Goal: Transaction & Acquisition: Subscribe to service/newsletter

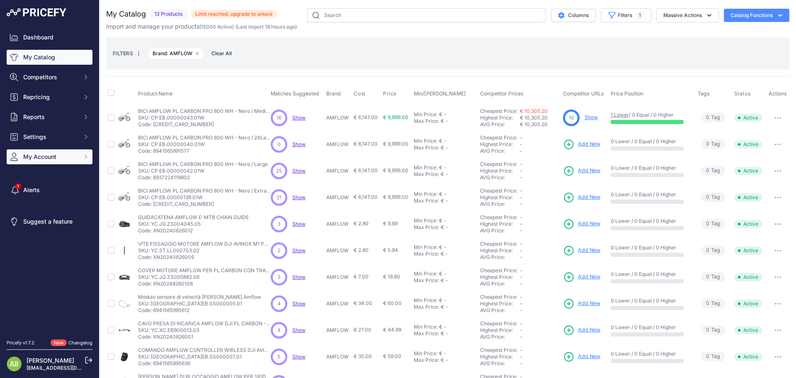
scroll to position [80, 0]
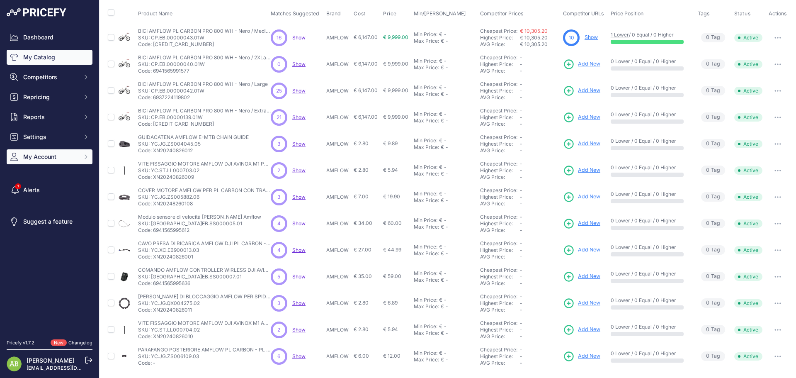
click at [35, 150] on button "My Account" at bounding box center [50, 156] width 86 height 15
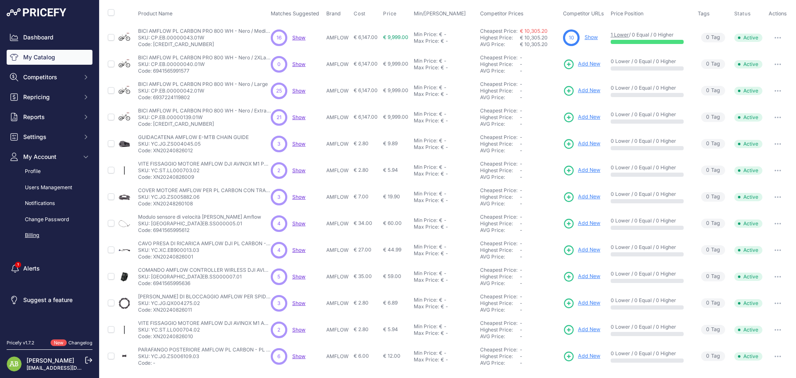
click at [37, 240] on link "Billing" at bounding box center [50, 235] width 86 height 15
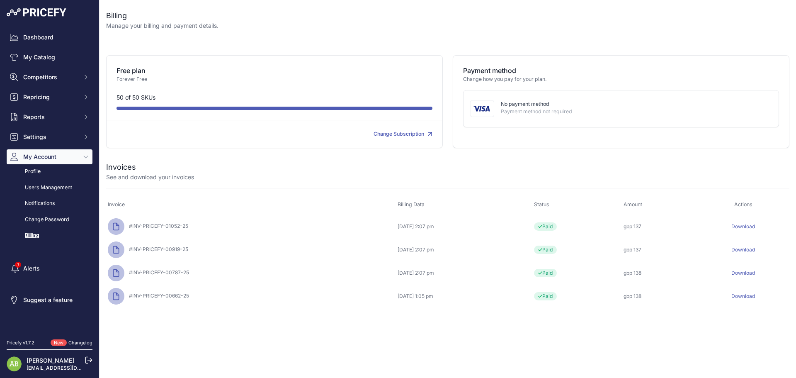
drag, startPoint x: 563, startPoint y: 227, endPoint x: 679, endPoint y: 309, distance: 142.2
click at [679, 309] on div "You are not connected to the internet. Invoices" at bounding box center [447, 234] width 683 height 173
click at [572, 313] on div "You are not connected to the internet. Invoices" at bounding box center [447, 234] width 683 height 173
click at [115, 299] on icon at bounding box center [115, 295] width 5 height 7
click at [752, 229] on div "Download" at bounding box center [742, 226] width 89 height 7
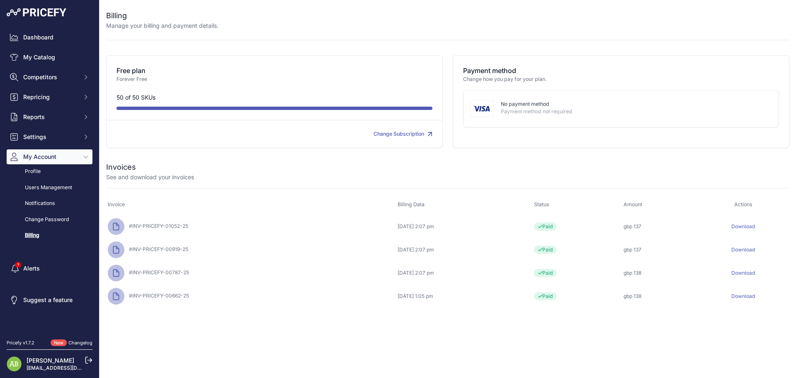
click at [749, 226] on link "Download" at bounding box center [743, 226] width 24 height 6
click at [751, 248] on link "Download" at bounding box center [743, 249] width 24 height 6
click at [749, 271] on link "Download" at bounding box center [743, 272] width 24 height 6
click at [745, 293] on link "Download" at bounding box center [743, 296] width 24 height 6
click at [396, 135] on link "Change Subscription" at bounding box center [402, 134] width 59 height 6
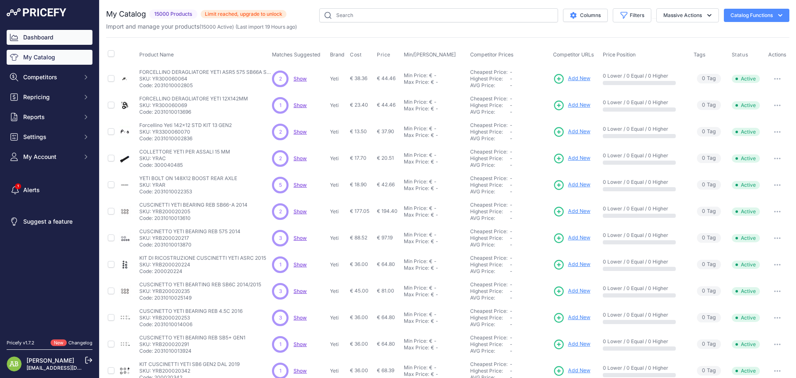
click at [24, 37] on link "Dashboard" at bounding box center [50, 37] width 86 height 15
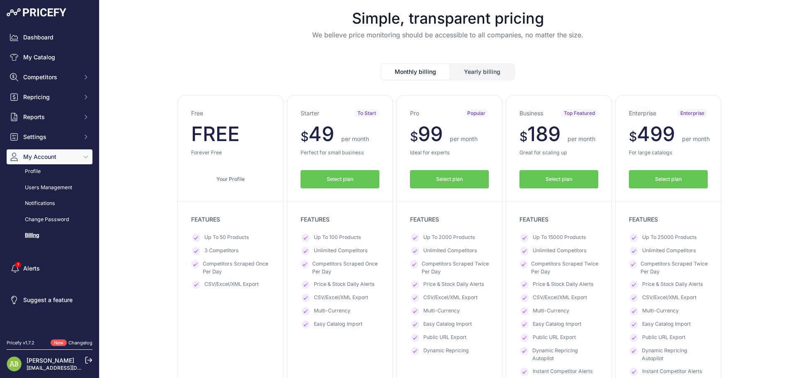
click at [572, 182] on button "Select plan" at bounding box center [558, 179] width 79 height 19
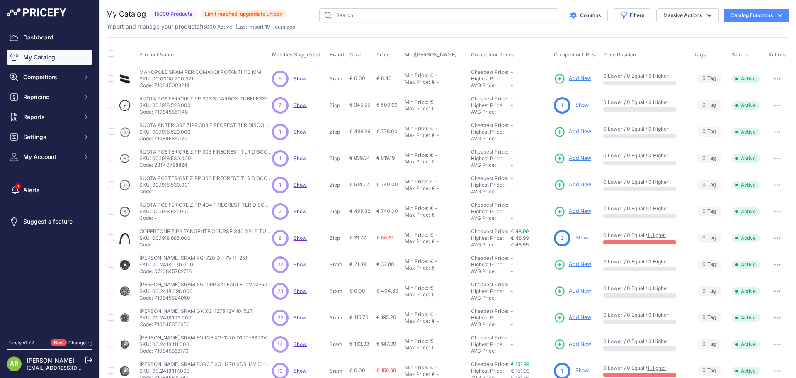
click at [40, 16] on img at bounding box center [37, 12] width 60 height 8
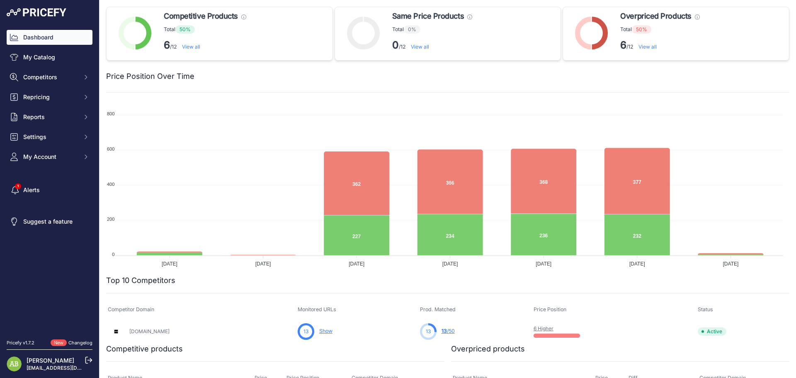
click at [50, 85] on div "Dashboard My Catalog Competitors Competitors Monitored URLs MAP infringements R…" at bounding box center [50, 97] width 86 height 134
click at [50, 82] on button "Competitors" at bounding box center [50, 77] width 86 height 15
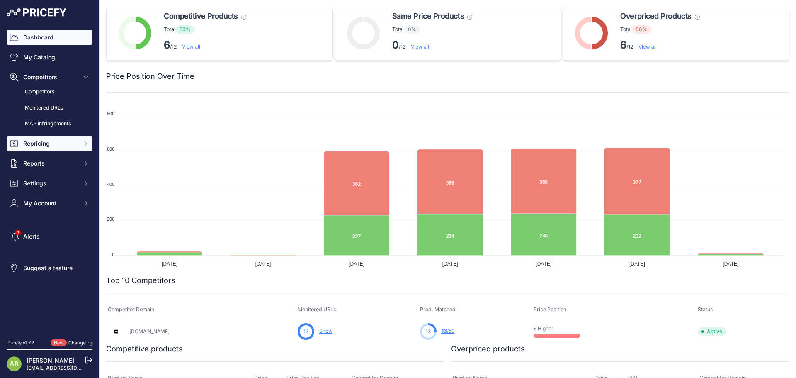
click at [32, 141] on span "Repricing" at bounding box center [50, 143] width 54 height 8
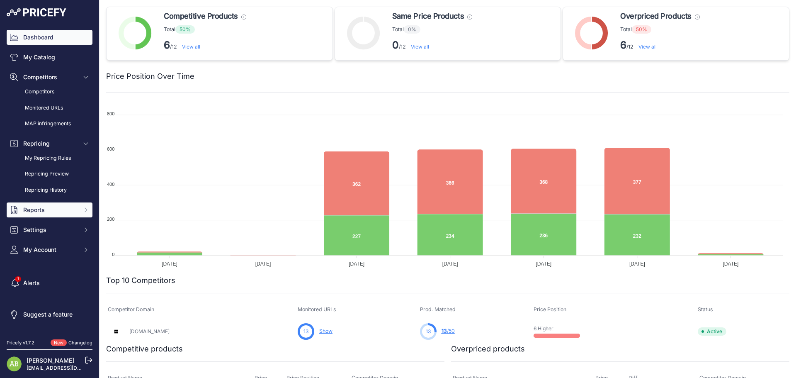
click at [36, 214] on button "Reports" at bounding box center [50, 209] width 86 height 15
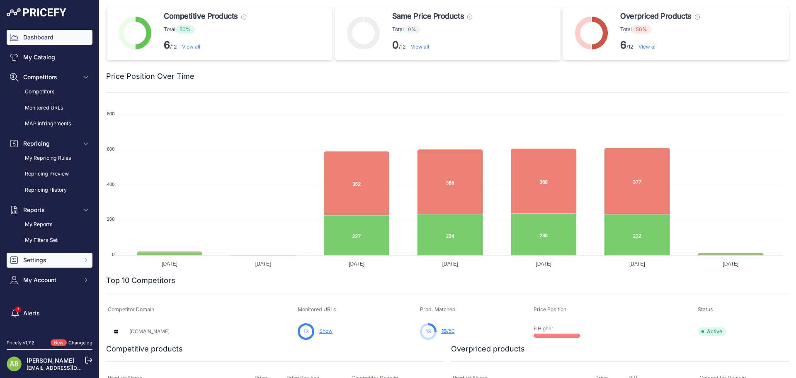
click at [34, 266] on button "Settings" at bounding box center [50, 259] width 86 height 15
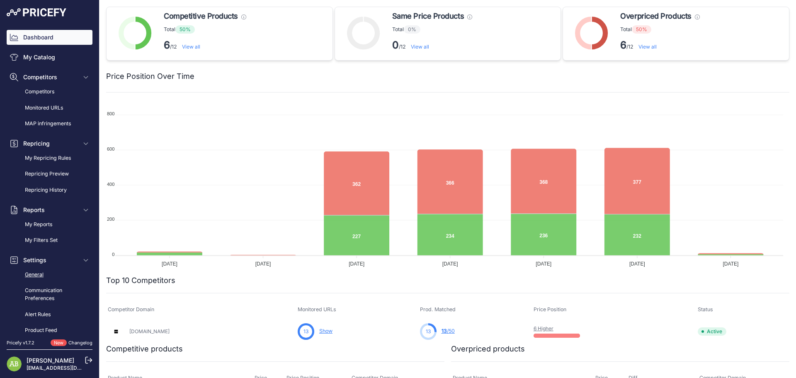
click at [37, 277] on link "General" at bounding box center [50, 274] width 86 height 15
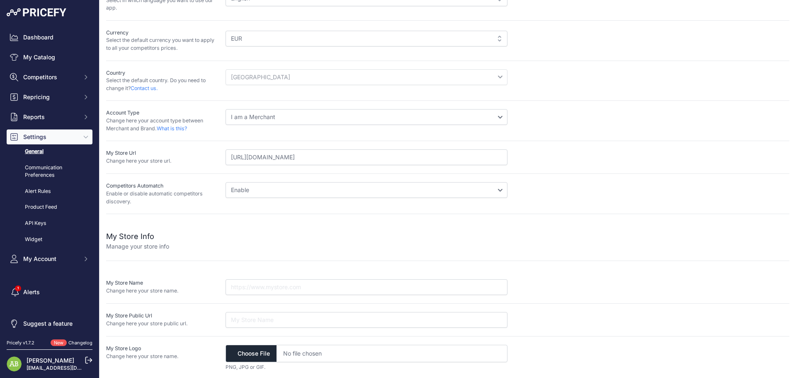
scroll to position [71, 0]
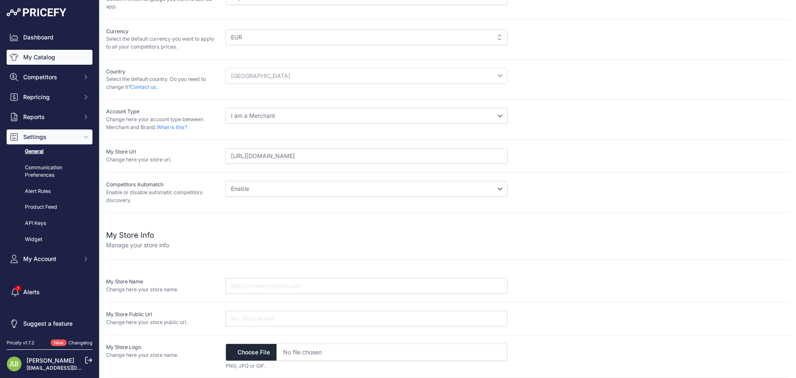
click at [47, 56] on link "My Catalog" at bounding box center [50, 57] width 86 height 15
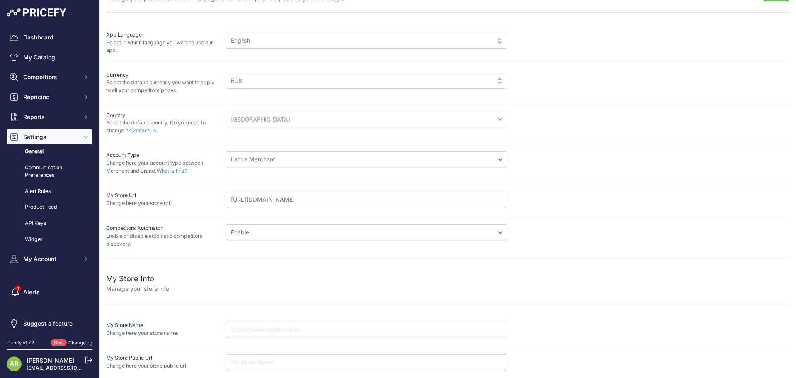
scroll to position [0, 0]
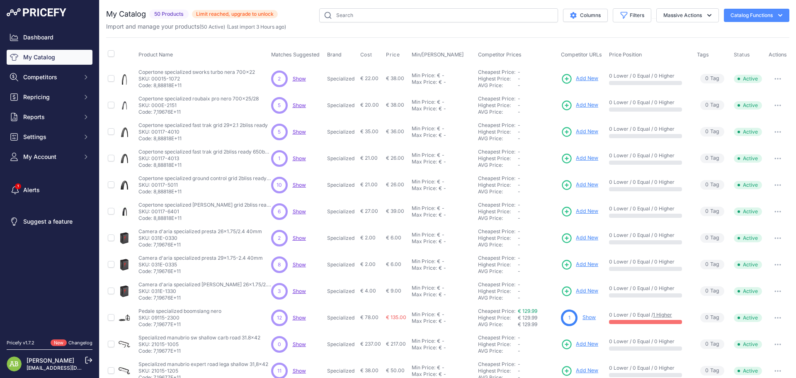
click at [169, 16] on span "50 Products" at bounding box center [168, 15] width 39 height 10
click at [758, 10] on button "Catalog Functions" at bounding box center [756, 15] width 65 height 13
click at [258, 9] on div "My Catalog 50 Products Limit reached, upgrade to unlock ​" at bounding box center [192, 14] width 172 height 12
click at [255, 10] on div "My Catalog 50 Products Limit reached, upgrade to unlock ​" at bounding box center [192, 14] width 172 height 12
click at [38, 160] on span "My Account" at bounding box center [50, 157] width 54 height 8
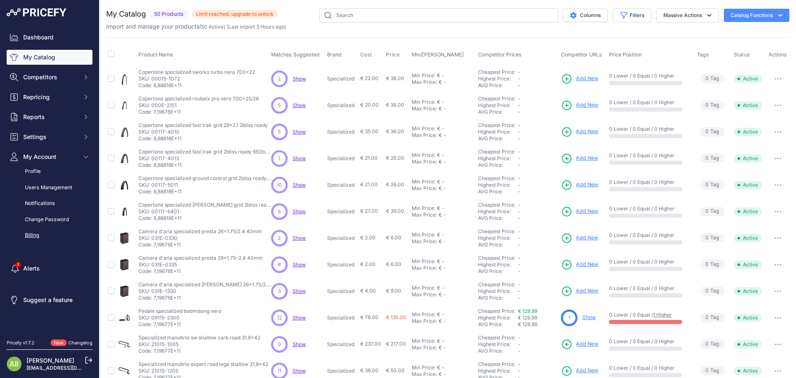
click at [30, 230] on link "Billing" at bounding box center [50, 235] width 86 height 15
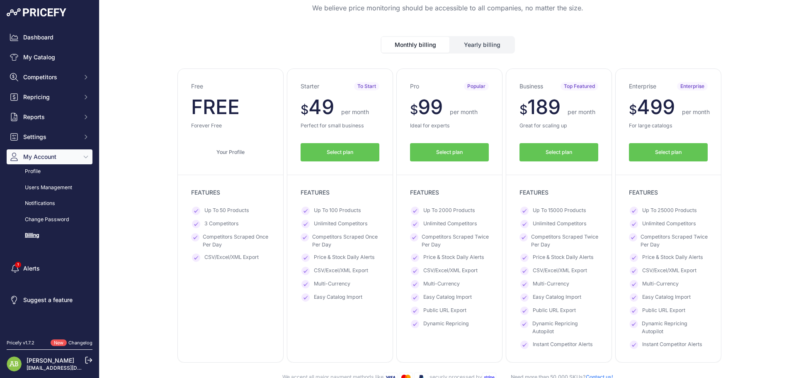
scroll to position [41, 0]
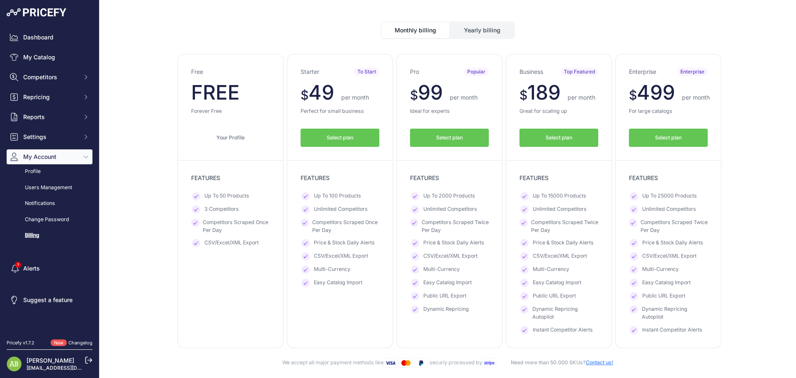
click at [226, 135] on link "Your Profile" at bounding box center [230, 138] width 79 height 19
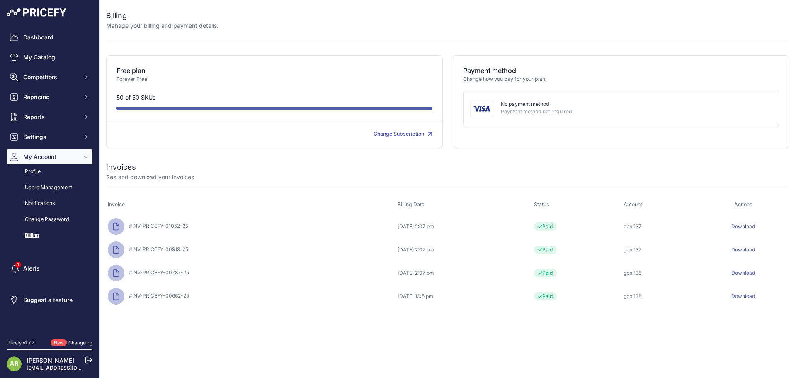
click at [378, 130] on div "Change Subscription" at bounding box center [353, 134] width 158 height 8
click at [380, 135] on link "Change Subscription" at bounding box center [402, 134] width 59 height 6
click at [557, 225] on span "Paid" at bounding box center [545, 226] width 23 height 8
click at [32, 262] on link "Alerts" at bounding box center [50, 268] width 86 height 15
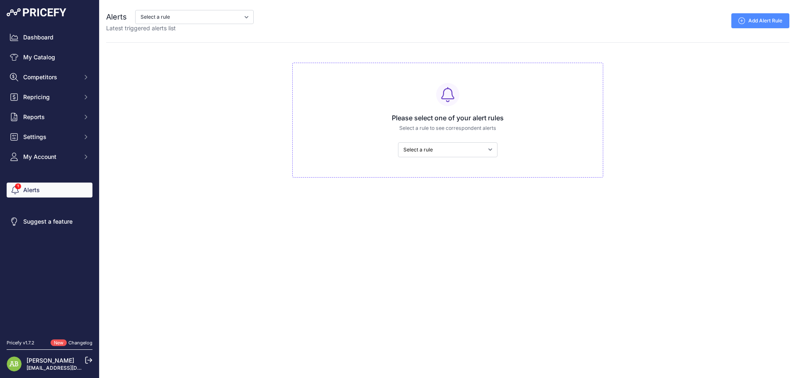
click at [441, 159] on div "Please select one of your alert rules Select a rule to see correspondent alerts…" at bounding box center [447, 120] width 311 height 115
click at [443, 158] on div "Please select one of your alert rules Select a rule to see correspondent alerts…" at bounding box center [447, 120] width 311 height 115
click at [47, 150] on button "My Account" at bounding box center [50, 156] width 86 height 15
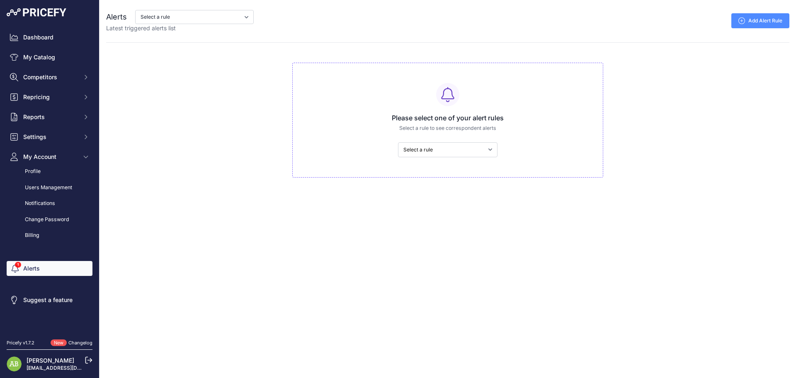
click at [88, 360] on icon at bounding box center [88, 359] width 7 height 7
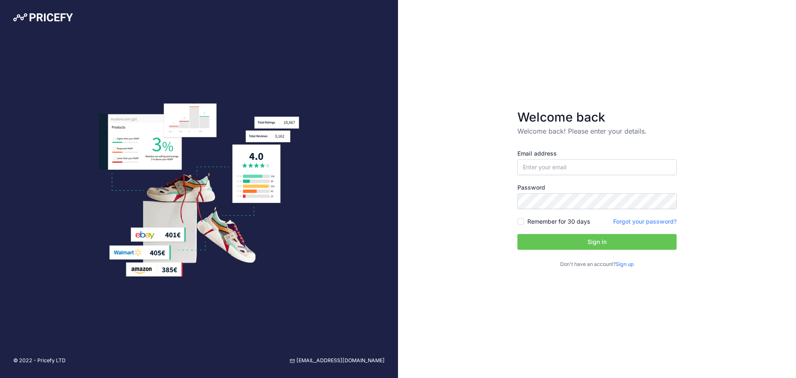
click at [489, 39] on div "Welcome back Welcome back! Please enter your details. Email address Password Si…" at bounding box center [597, 189] width 398 height 378
click at [532, 170] on input "email" at bounding box center [596, 167] width 159 height 16
click at [564, 165] on input "email" at bounding box center [596, 167] width 159 height 16
type input "[EMAIL_ADDRESS][DOMAIN_NAME]"
click at [517, 234] on button "Sign in" at bounding box center [596, 242] width 159 height 16
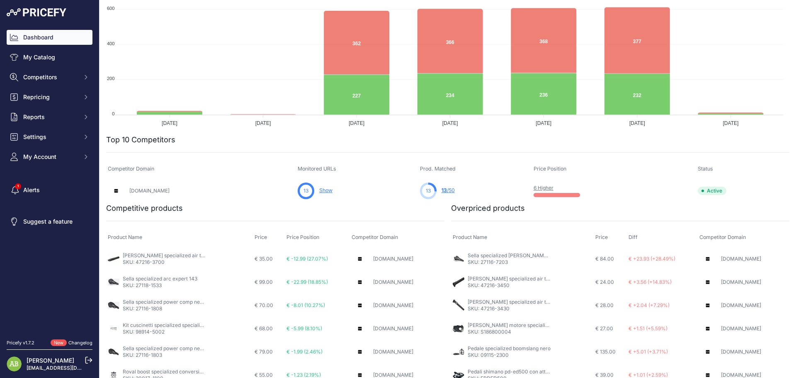
scroll to position [149, 0]
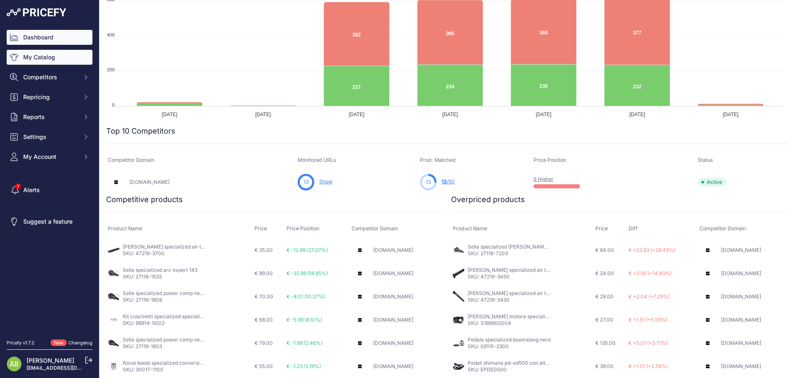
click at [44, 61] on link "My Catalog" at bounding box center [50, 57] width 86 height 15
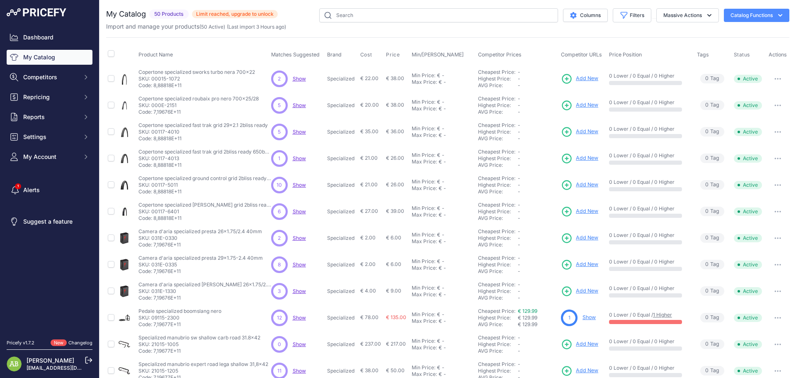
click at [217, 13] on span "Limit reached, upgrade to unlock" at bounding box center [235, 14] width 86 height 8
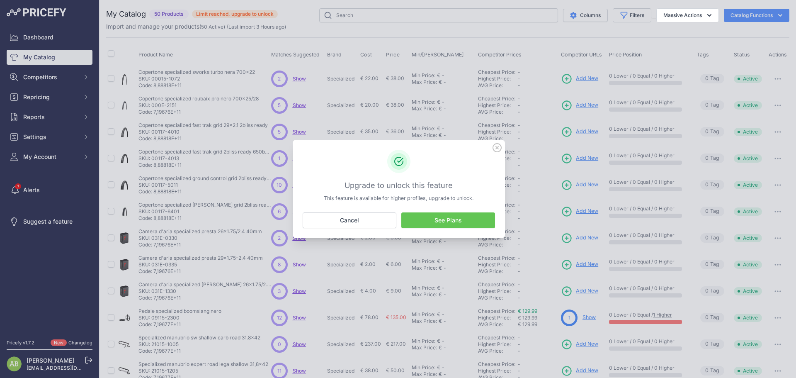
drag, startPoint x: 340, startPoint y: 199, endPoint x: 459, endPoint y: 204, distance: 119.0
click at [459, 204] on div "Upgrade to unlock this feature This feature is available for higher profiles, u…" at bounding box center [399, 189] width 212 height 98
click at [446, 220] on link "See Plans" at bounding box center [448, 220] width 94 height 16
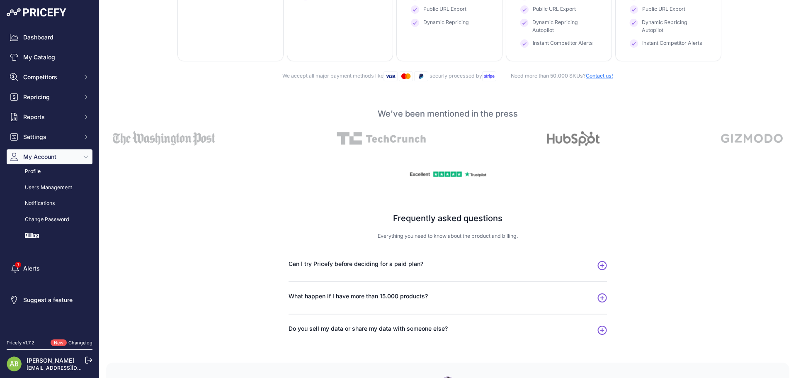
scroll to position [411, 0]
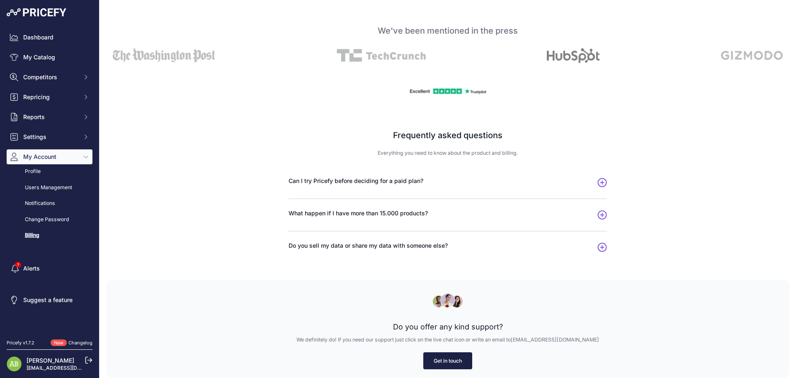
click at [439, 360] on link "Get in touch" at bounding box center [447, 360] width 49 height 17
click at [432, 209] on button "What happen if I have more than 15.000 products?" at bounding box center [448, 215] width 318 height 12
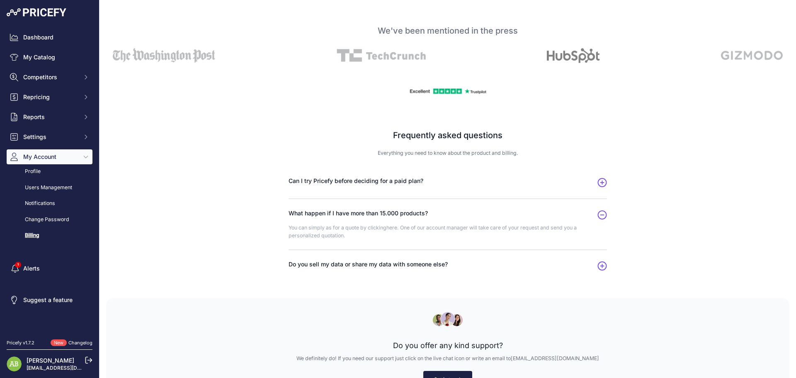
scroll to position [430, 0]
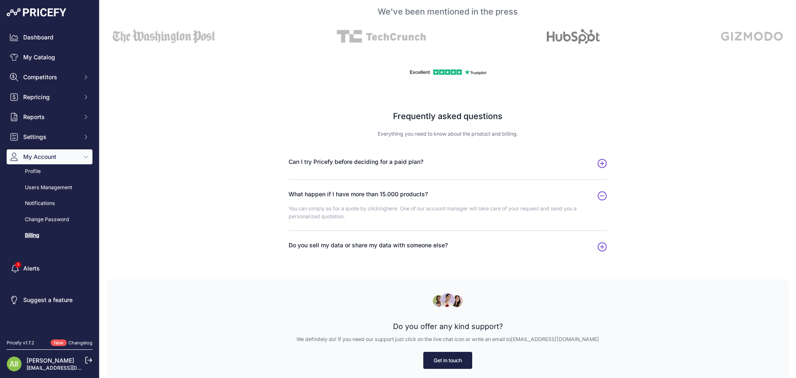
click at [441, 359] on link "Get in touch" at bounding box center [447, 360] width 49 height 17
click at [39, 202] on link "Notifications" at bounding box center [50, 203] width 86 height 15
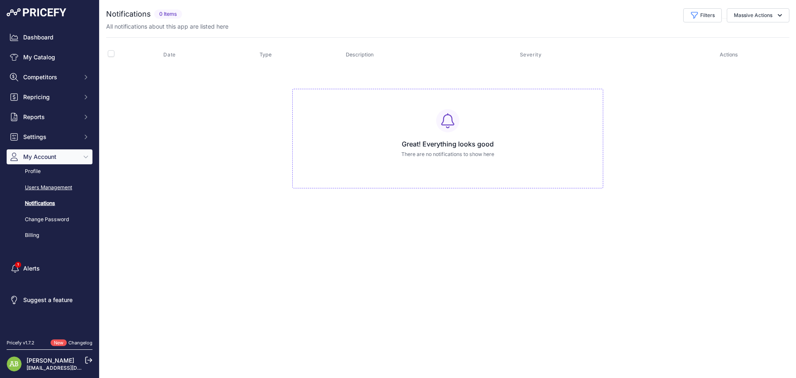
click at [46, 185] on link "Users Management" at bounding box center [50, 187] width 86 height 15
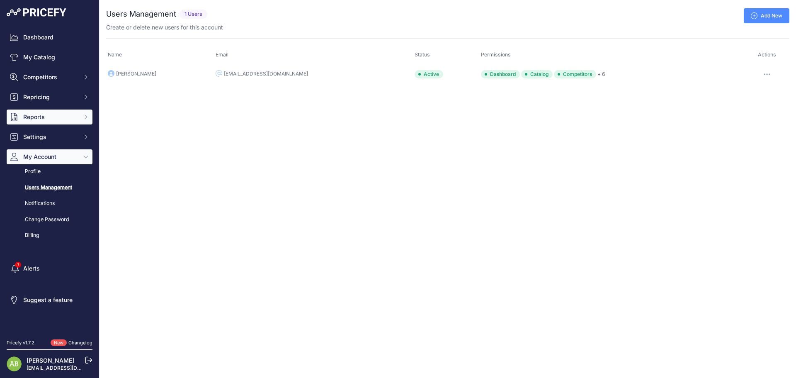
click at [59, 112] on button "Reports" at bounding box center [50, 116] width 86 height 15
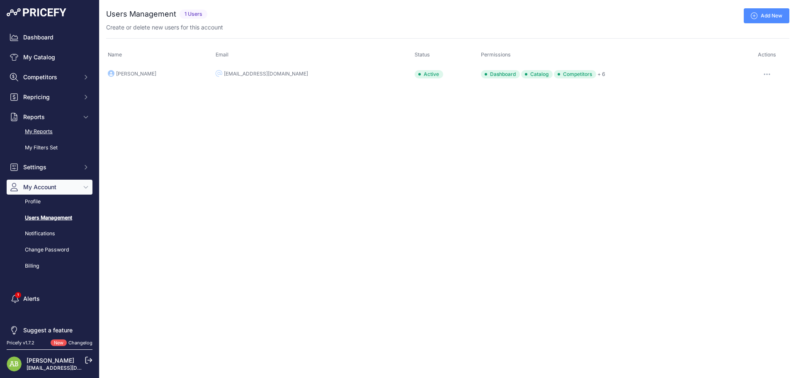
click at [39, 127] on link "My Reports" at bounding box center [50, 131] width 86 height 15
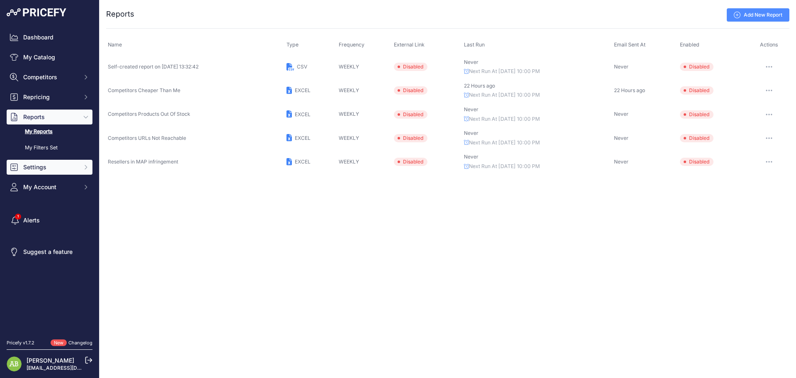
click at [49, 166] on span "Settings" at bounding box center [50, 167] width 54 height 8
click at [47, 169] on span "Settings" at bounding box center [50, 167] width 54 height 8
click at [41, 192] on button "My Account" at bounding box center [50, 186] width 86 height 15
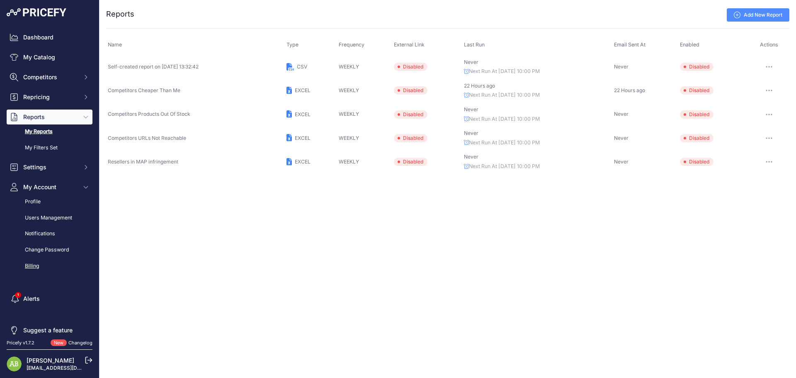
click at [34, 267] on link "Billing" at bounding box center [50, 266] width 86 height 15
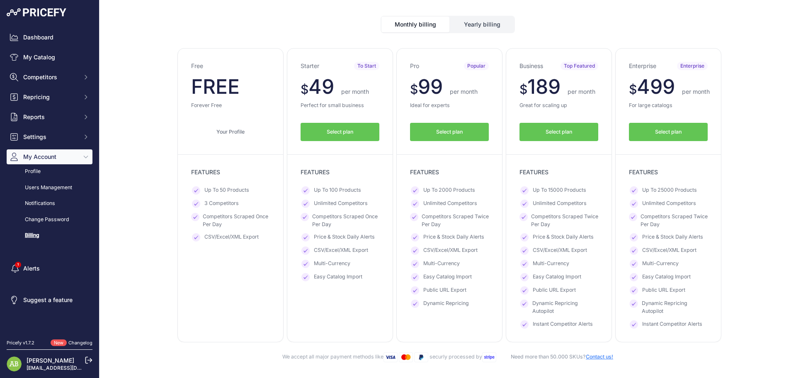
scroll to position [166, 0]
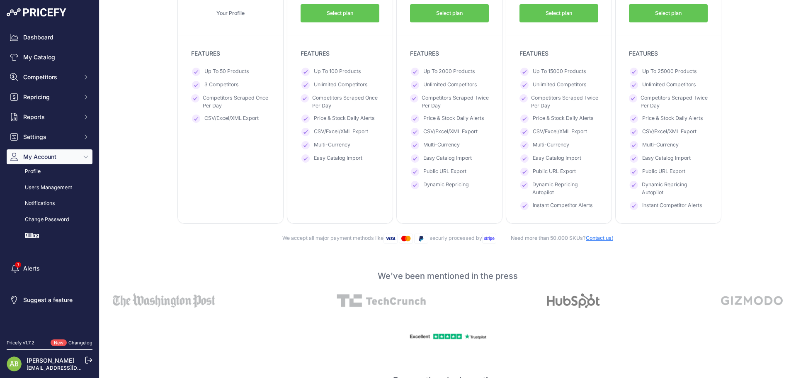
click at [35, 233] on link "Billing" at bounding box center [50, 235] width 86 height 15
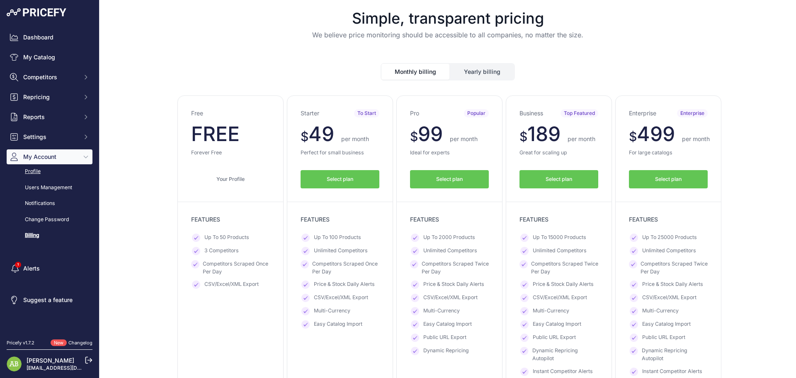
click at [41, 174] on link "Profile" at bounding box center [50, 171] width 86 height 15
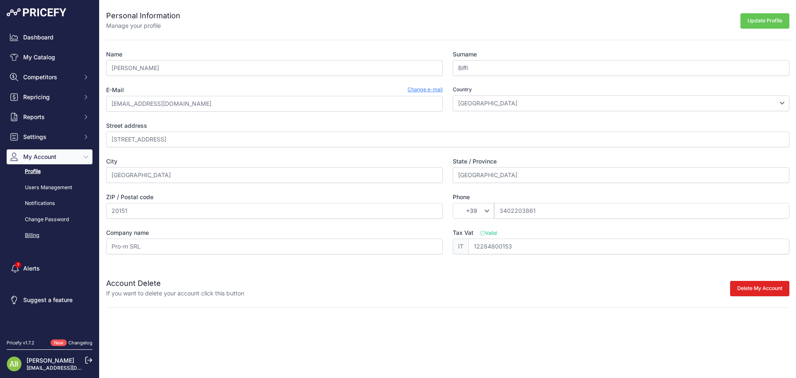
click at [39, 233] on link "Billing" at bounding box center [50, 235] width 86 height 15
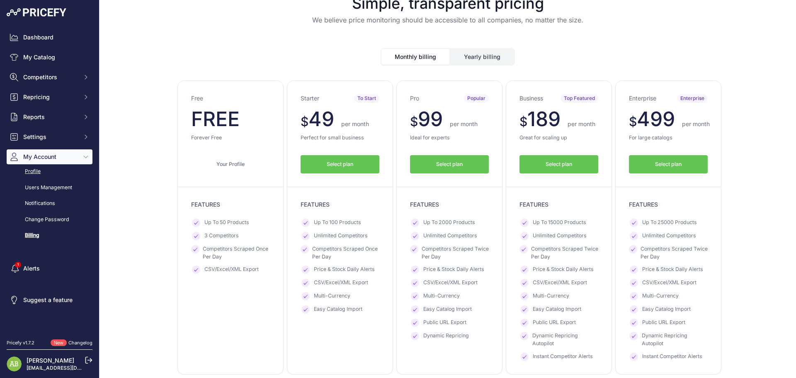
scroll to position [41, 0]
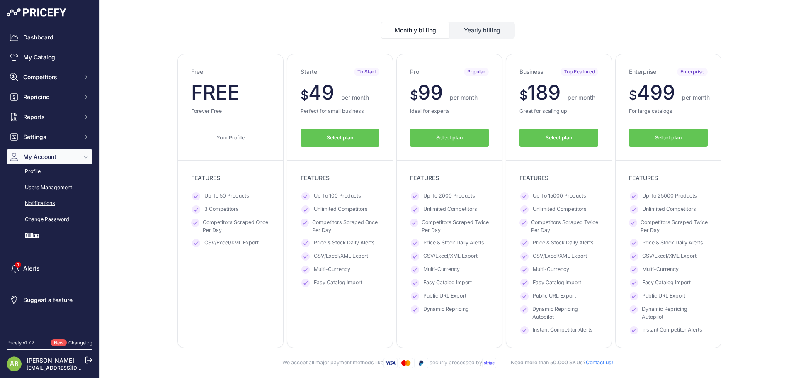
click at [48, 205] on link "Notifications" at bounding box center [50, 203] width 86 height 15
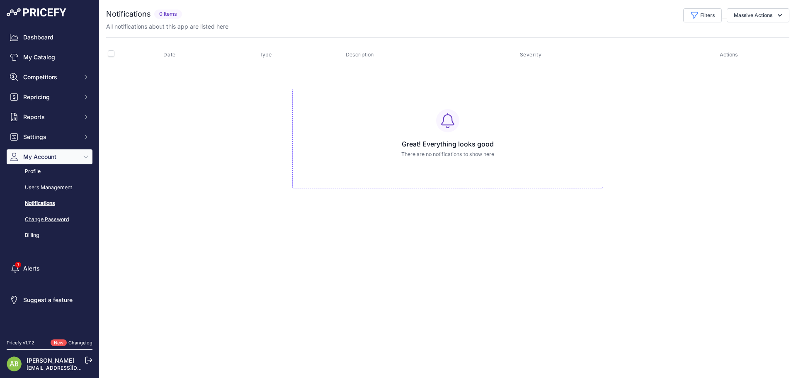
click at [34, 223] on link "Change Password" at bounding box center [50, 219] width 86 height 15
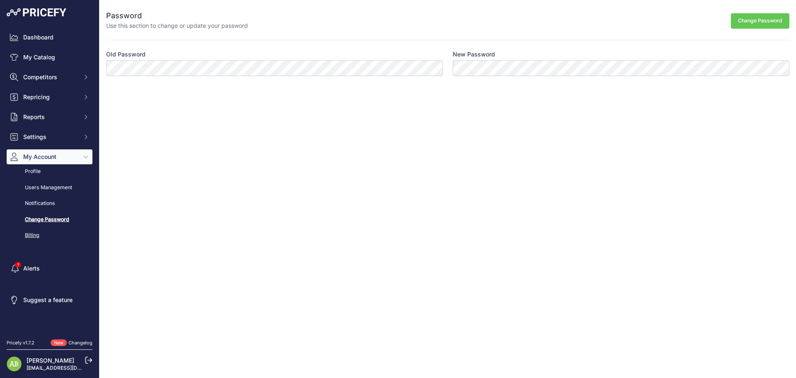
click at [33, 238] on link "Billing" at bounding box center [50, 235] width 86 height 15
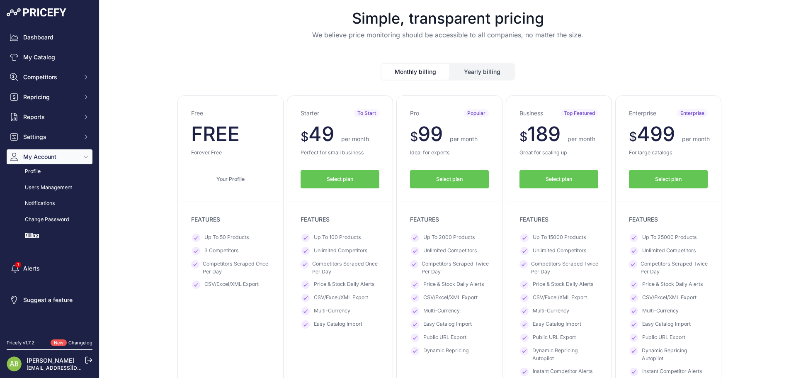
click at [53, 153] on span "My Account" at bounding box center [50, 157] width 54 height 8
click at [46, 36] on link "Dashboard" at bounding box center [50, 37] width 86 height 15
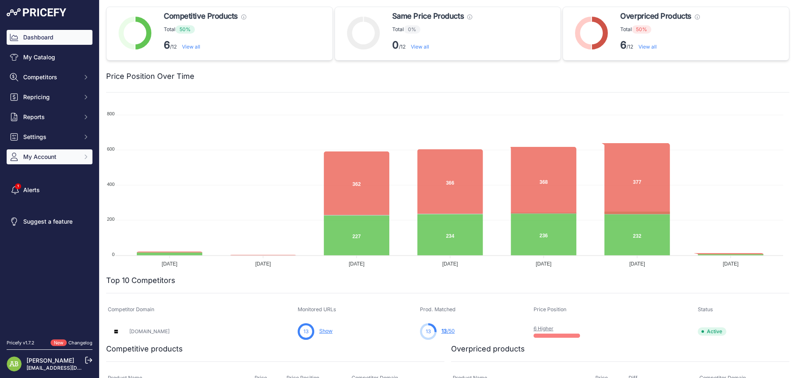
click at [28, 155] on span "My Account" at bounding box center [50, 157] width 54 height 8
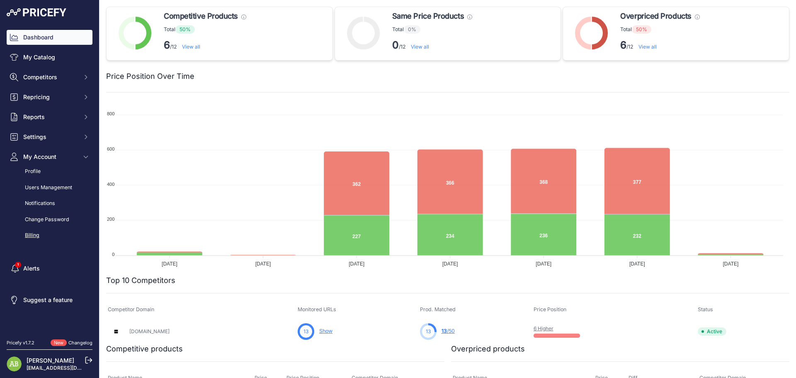
click at [30, 234] on link "Billing" at bounding box center [50, 235] width 86 height 15
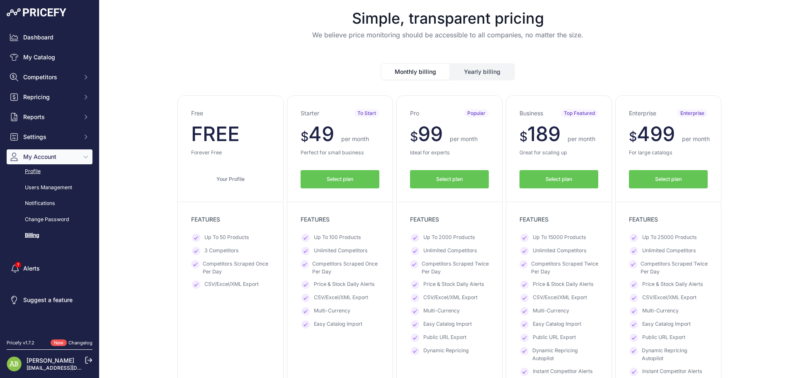
click at [34, 171] on link "Profile" at bounding box center [50, 171] width 86 height 15
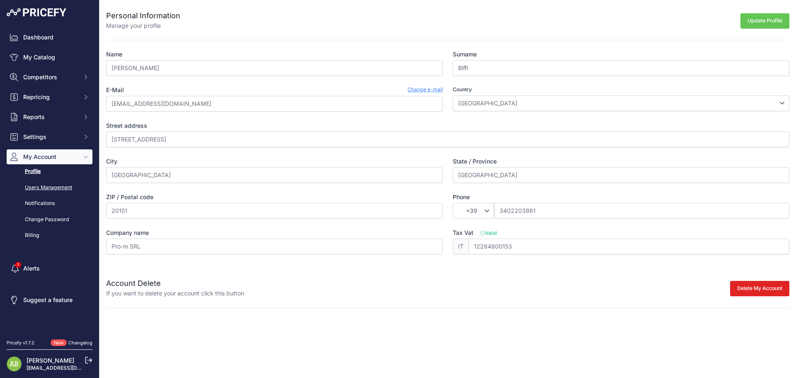
click at [46, 189] on link "Users Management" at bounding box center [50, 187] width 86 height 15
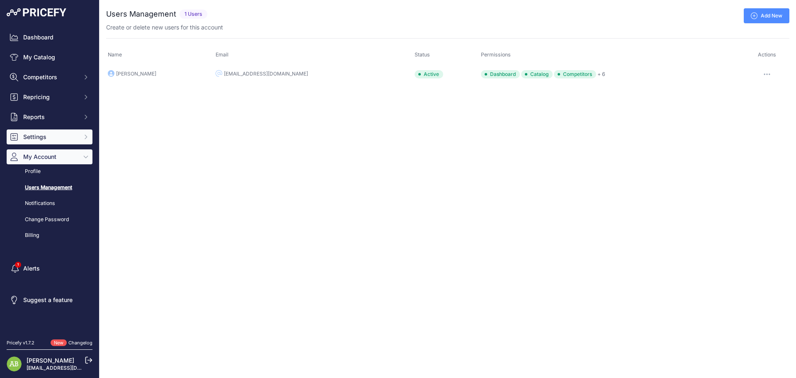
click at [53, 138] on span "Settings" at bounding box center [50, 137] width 54 height 8
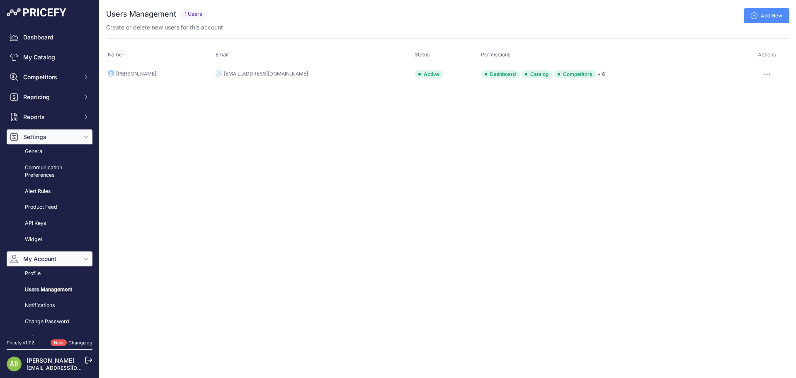
click at [53, 138] on span "Settings" at bounding box center [50, 137] width 54 height 8
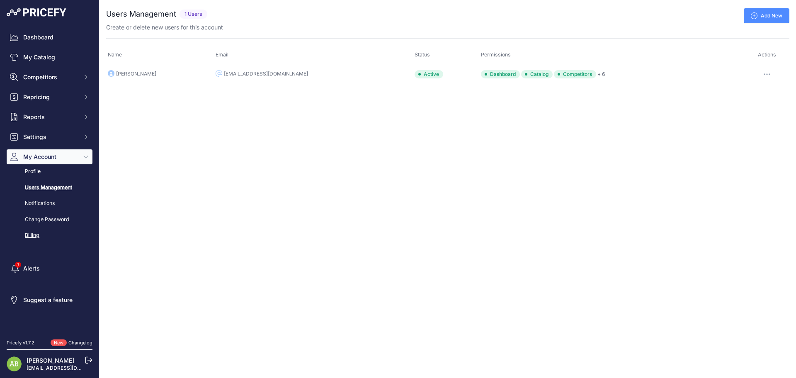
click at [29, 232] on link "Billing" at bounding box center [50, 235] width 86 height 15
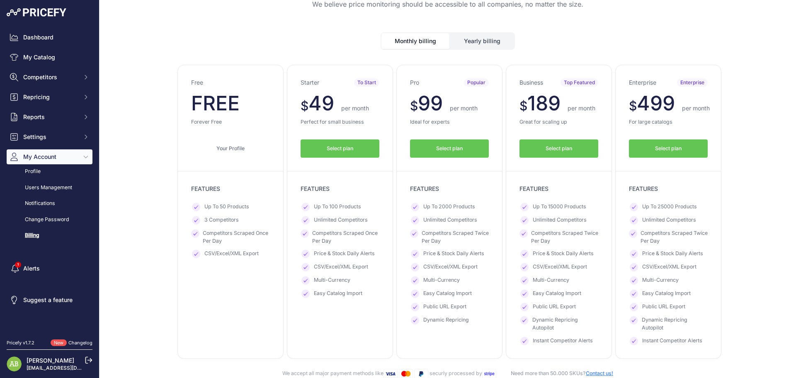
scroll to position [290, 0]
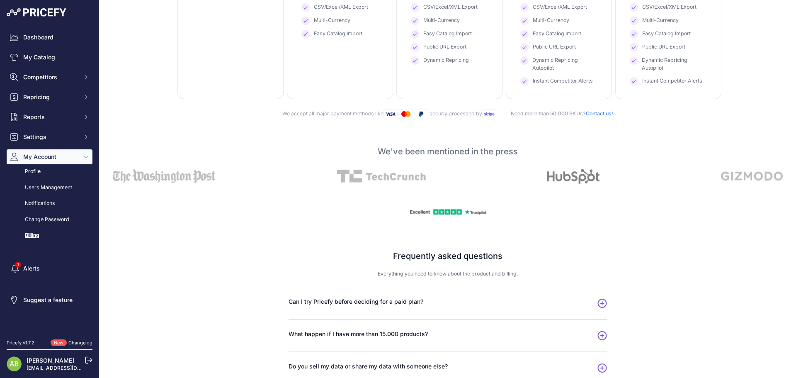
click at [34, 21] on div "Dashboard My Catalog Competitors Competitors Monitored URLs MAP infringements R…" at bounding box center [49, 168] width 99 height 336
click at [36, 16] on img at bounding box center [37, 12] width 60 height 8
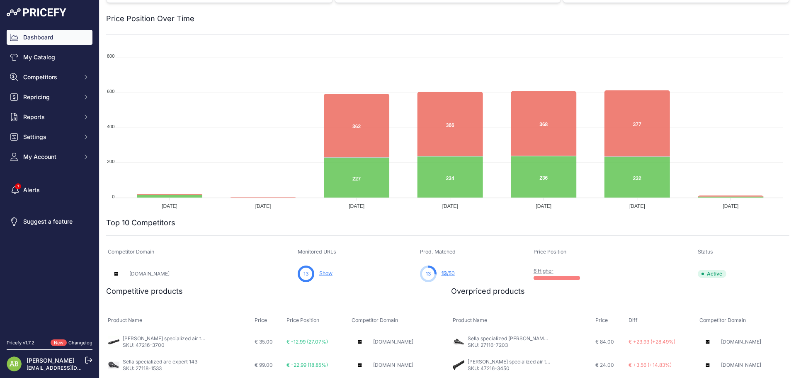
scroll to position [149, 0]
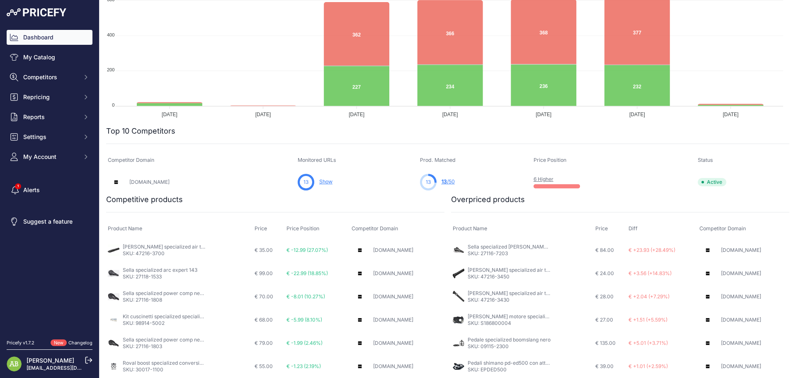
click at [36, 359] on link "[PERSON_NAME]" at bounding box center [51, 359] width 48 height 7
click at [38, 359] on link "[PERSON_NAME]" at bounding box center [51, 359] width 48 height 7
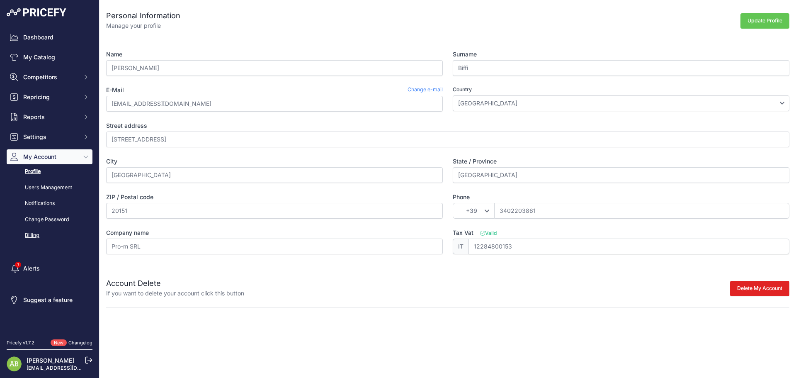
click at [36, 229] on link "Billing" at bounding box center [50, 235] width 86 height 15
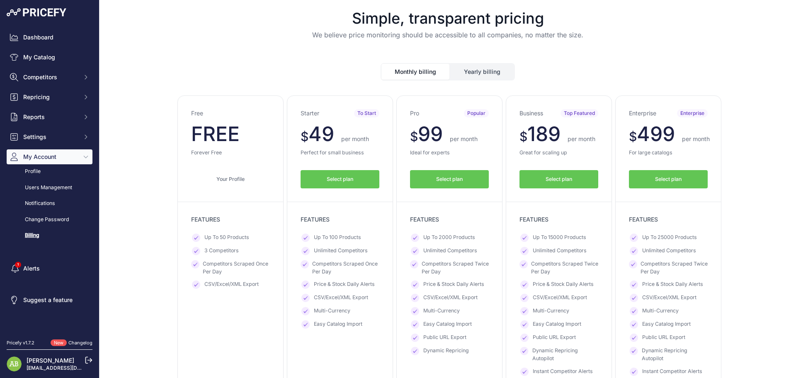
click at [478, 65] on button "Yearly billing" at bounding box center [482, 72] width 64 height 16
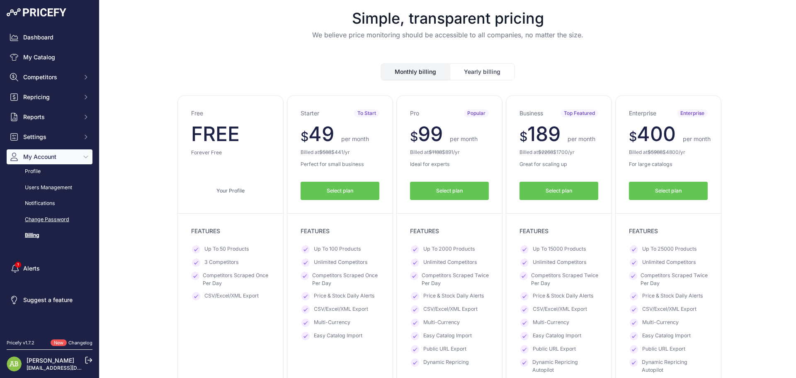
click at [44, 221] on link "Change Password" at bounding box center [50, 219] width 86 height 15
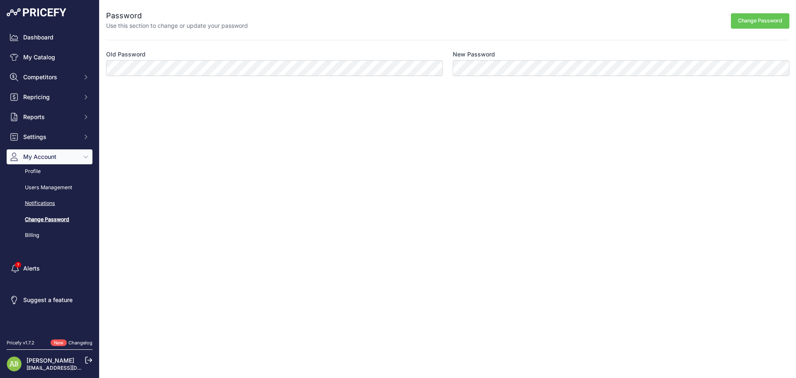
click at [44, 198] on link "Notifications" at bounding box center [50, 203] width 86 height 15
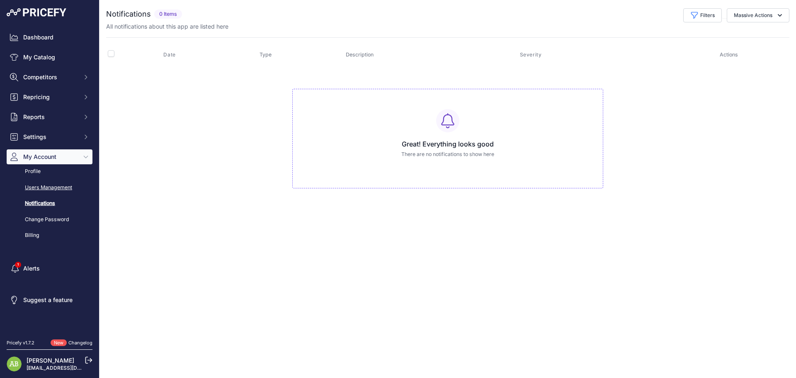
click at [44, 193] on link "Users Management" at bounding box center [50, 187] width 86 height 15
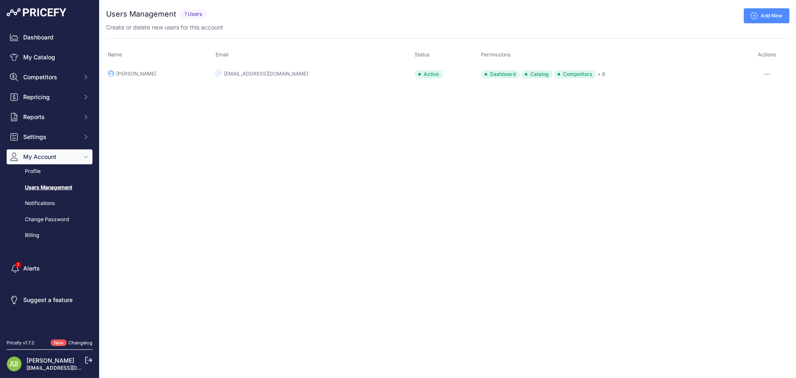
click at [32, 240] on link "Billing" at bounding box center [50, 235] width 86 height 15
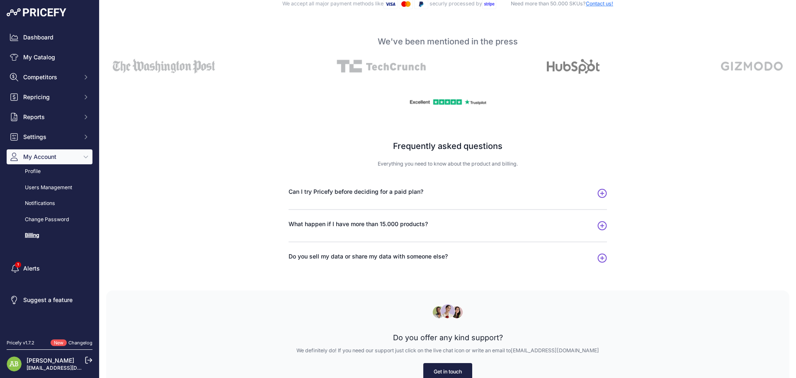
scroll to position [411, 0]
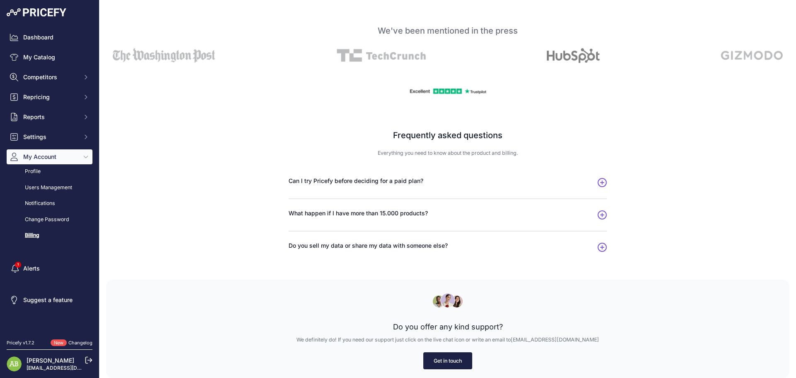
click at [448, 363] on link "Get in touch" at bounding box center [447, 360] width 49 height 17
click at [438, 363] on link "Get in touch" at bounding box center [447, 360] width 49 height 17
drag, startPoint x: 530, startPoint y: 338, endPoint x: 579, endPoint y: 343, distance: 49.6
click at [579, 343] on p "We definitely do! If you need our support just click on the live chat icon or w…" at bounding box center [447, 340] width 657 height 8
copy p "support@pricefy.io"
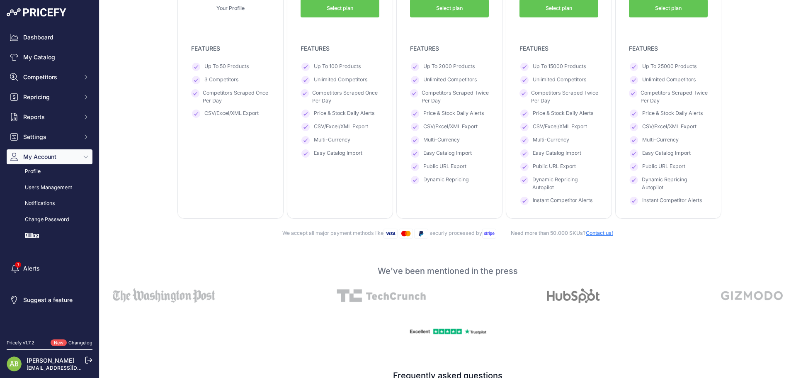
scroll to position [162, 0]
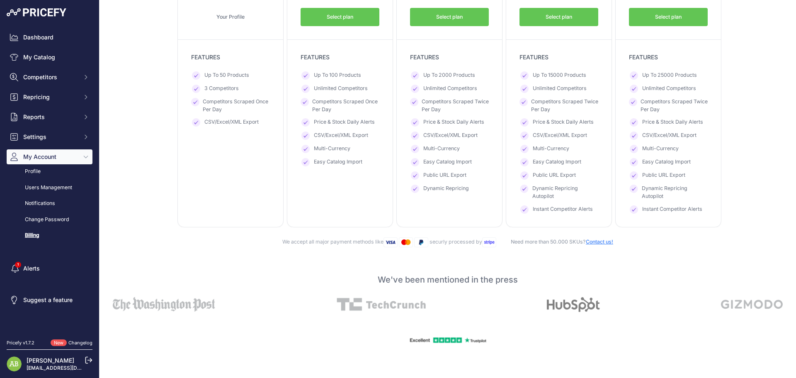
click at [247, 333] on div at bounding box center [447, 338] width 683 height 27
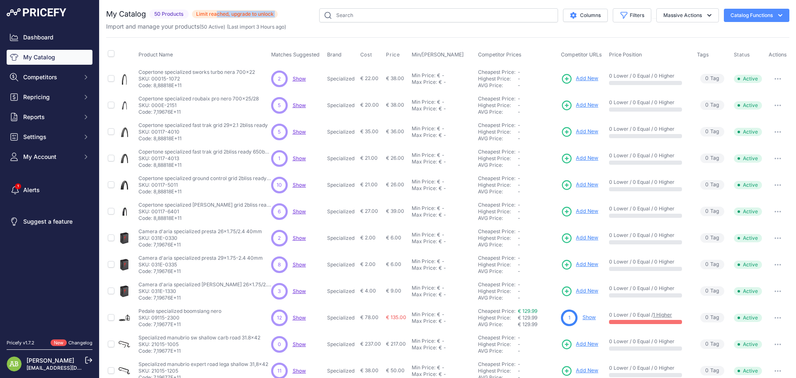
drag, startPoint x: 195, startPoint y: 7, endPoint x: 296, endPoint y: 19, distance: 101.5
click at [296, 19] on div "You are not connected to the internet. My Catalog" at bounding box center [447, 249] width 683 height 498
click at [286, 23] on p "Import and manage your products ( 50 Active ) (Last import 3 Hours ago)" at bounding box center [196, 26] width 180 height 8
click at [10, 159] on icon "Sidebar" at bounding box center [14, 157] width 8 height 8
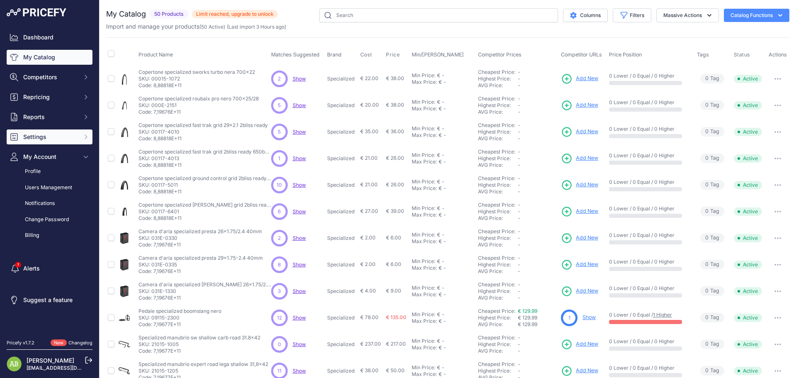
click at [45, 141] on span "Settings" at bounding box center [50, 137] width 54 height 8
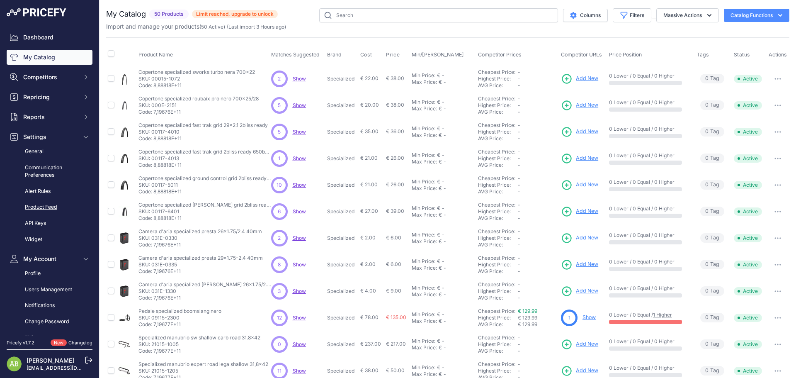
click at [36, 203] on link "Product Feed" at bounding box center [50, 207] width 86 height 15
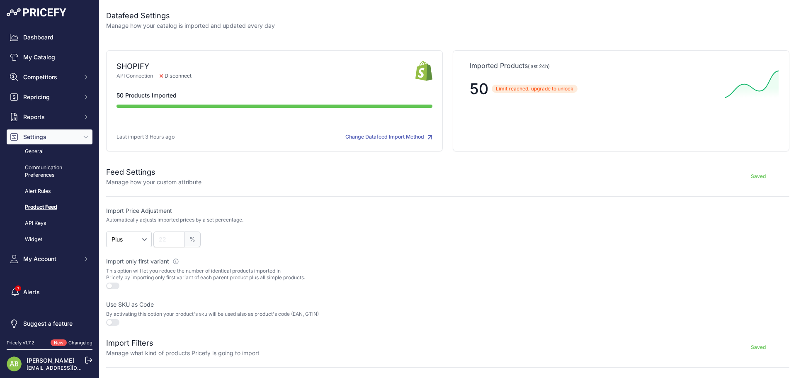
click at [371, 130] on div "SHOPIFY API Connection Disconnect" at bounding box center [274, 100] width 337 height 101
click at [371, 136] on button "Change Datafeed Import Method" at bounding box center [388, 137] width 87 height 8
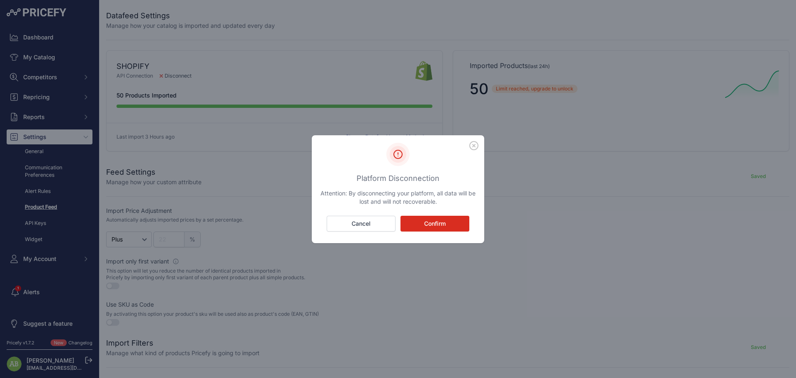
click at [415, 227] on button "Confirm" at bounding box center [434, 224] width 69 height 16
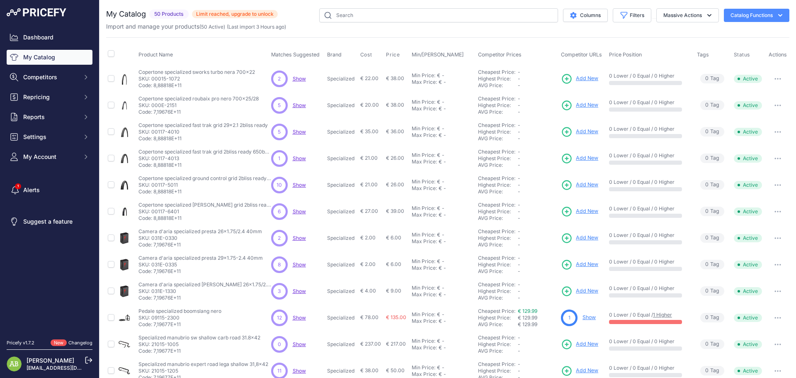
click at [58, 340] on span "New" at bounding box center [59, 342] width 16 height 7
drag, startPoint x: 17, startPoint y: 342, endPoint x: 28, endPoint y: 342, distance: 11.6
click at [28, 342] on div "Pricefy v1.7.2" at bounding box center [21, 342] width 28 height 7
click at [89, 359] on icon at bounding box center [88, 359] width 7 height 7
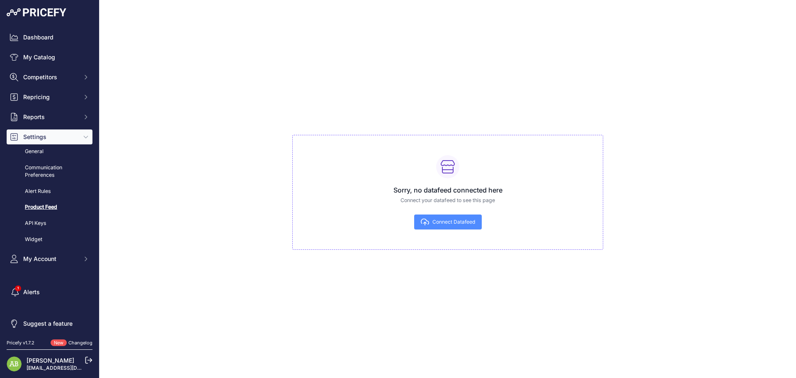
click at [429, 220] on icon "button" at bounding box center [425, 221] width 8 height 7
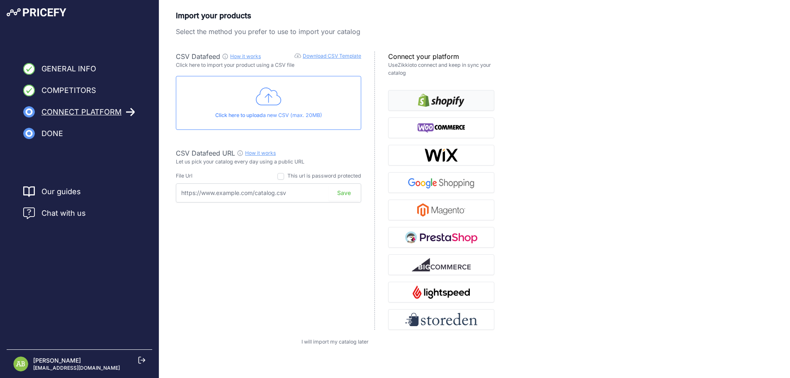
click at [463, 97] on img "button" at bounding box center [441, 100] width 46 height 13
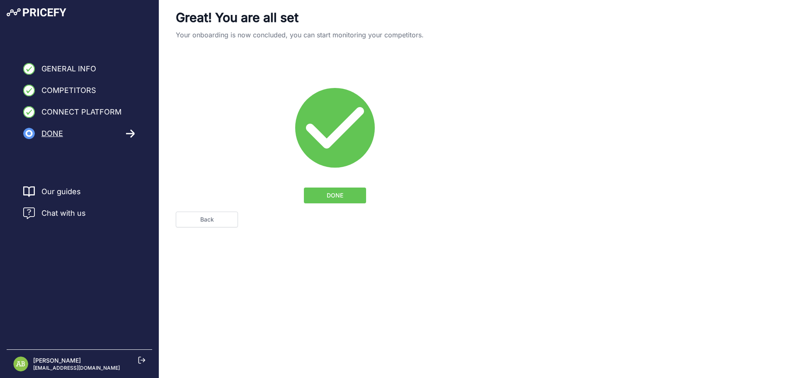
click at [344, 190] on button "DONE" at bounding box center [335, 195] width 62 height 16
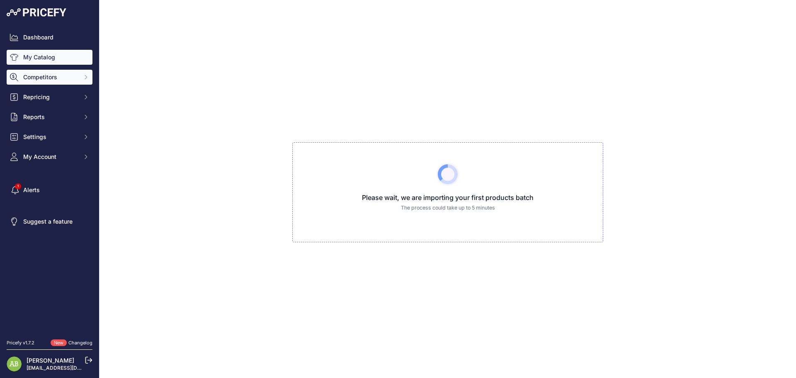
click at [53, 82] on button "Competitors" at bounding box center [50, 77] width 86 height 15
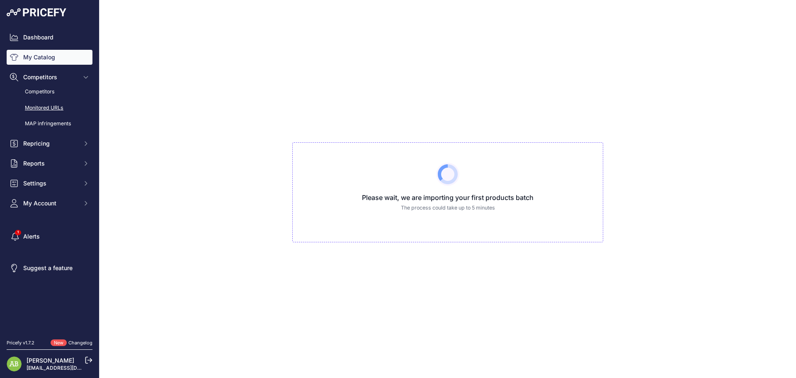
click at [51, 101] on link "Monitored URLs" at bounding box center [50, 108] width 86 height 15
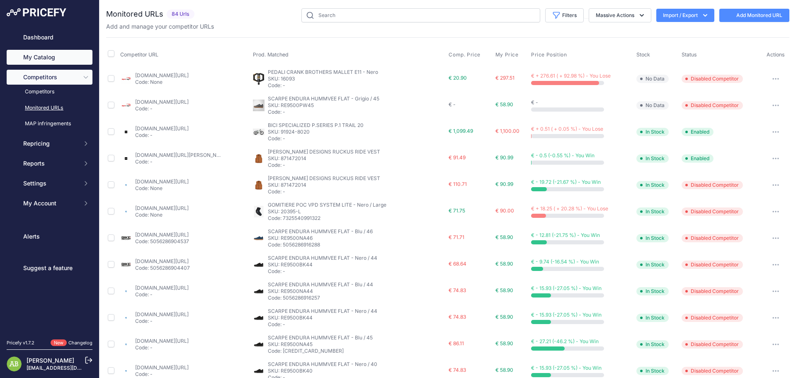
click at [49, 55] on link "My Catalog" at bounding box center [50, 57] width 86 height 15
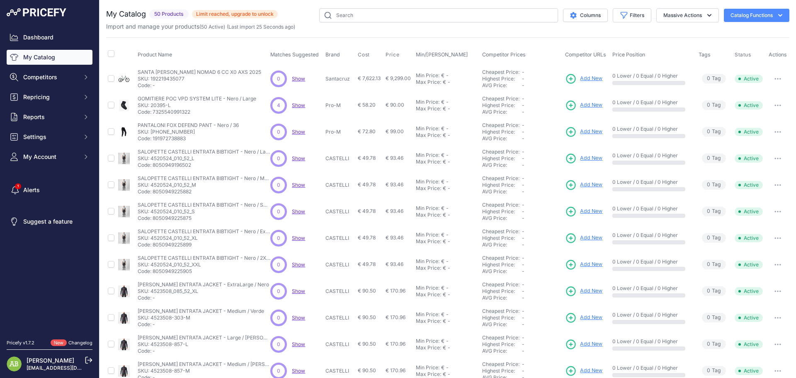
drag, startPoint x: 194, startPoint y: 13, endPoint x: 278, endPoint y: 20, distance: 84.4
click at [278, 20] on div "My Catalog 50 Products Limit reached, upgrade to [GEOGRAPHIC_DATA] ​" at bounding box center [192, 15] width 172 height 14
click at [285, 22] on div "Columns Filters Status All Status Only Enabled Only Disabled" at bounding box center [534, 15] width 512 height 14
click at [175, 13] on span "50 Products" at bounding box center [168, 15] width 39 height 10
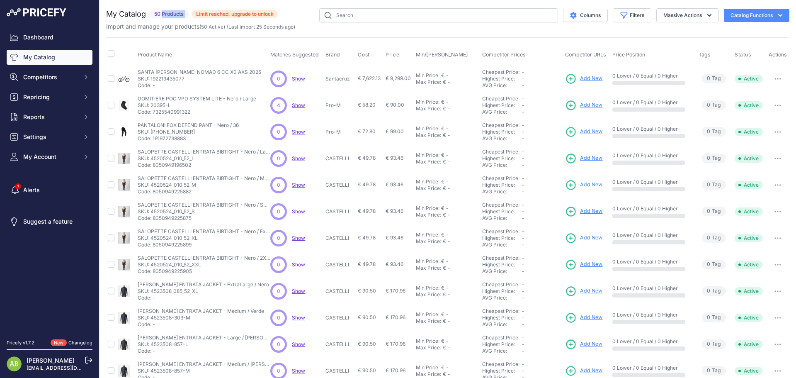
click at [175, 13] on span "50 Products" at bounding box center [168, 15] width 39 height 10
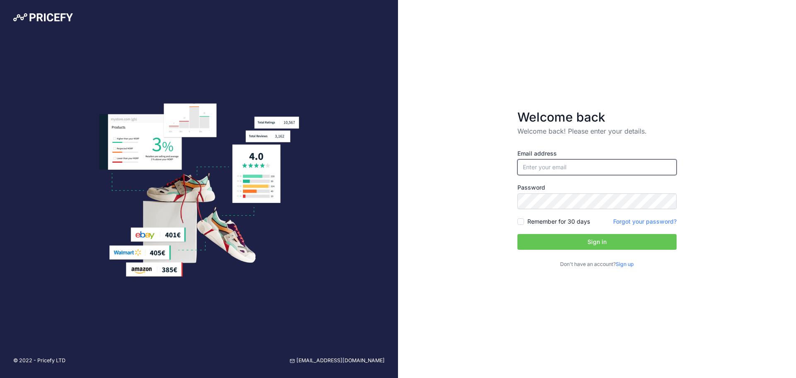
type input "[EMAIL_ADDRESS][DOMAIN_NAME]"
click at [540, 247] on button "Sign in" at bounding box center [596, 242] width 159 height 16
click at [541, 244] on button "Sign in" at bounding box center [596, 242] width 159 height 16
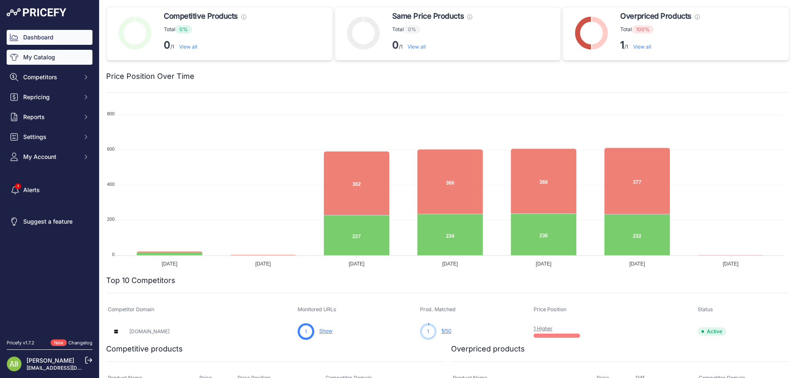
click at [71, 64] on link "My Catalog" at bounding box center [50, 57] width 86 height 15
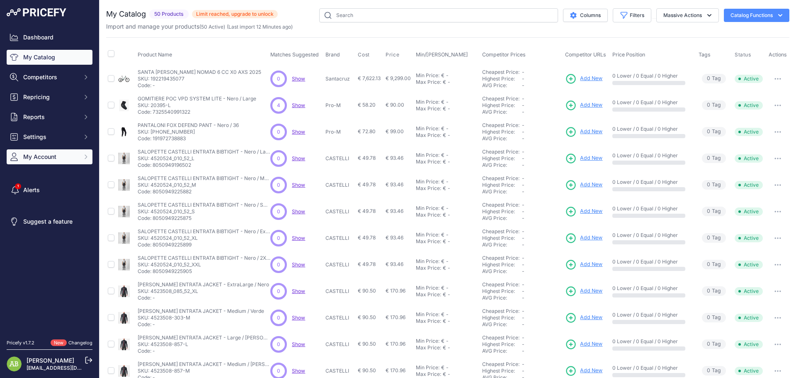
click at [52, 158] on span "My Account" at bounding box center [50, 157] width 54 height 8
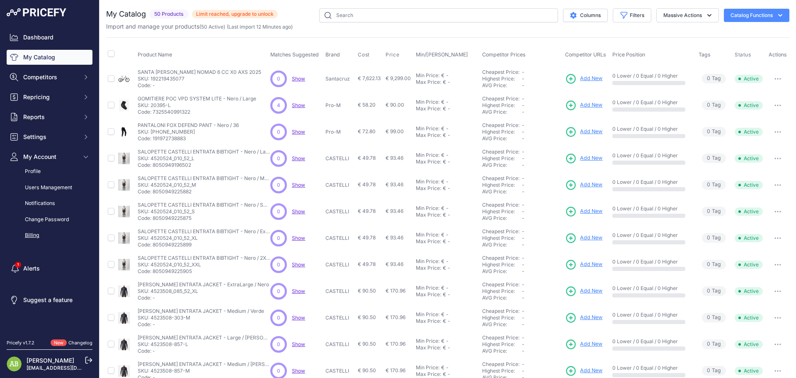
click at [49, 233] on link "Billing" at bounding box center [50, 235] width 86 height 15
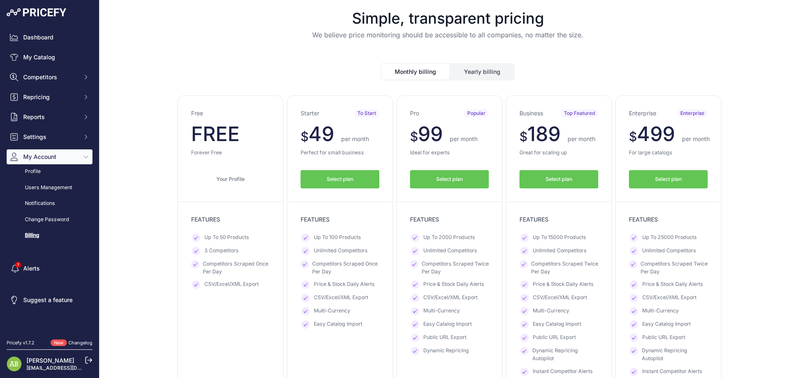
click at [569, 176] on span "Select plan" at bounding box center [559, 179] width 27 height 8
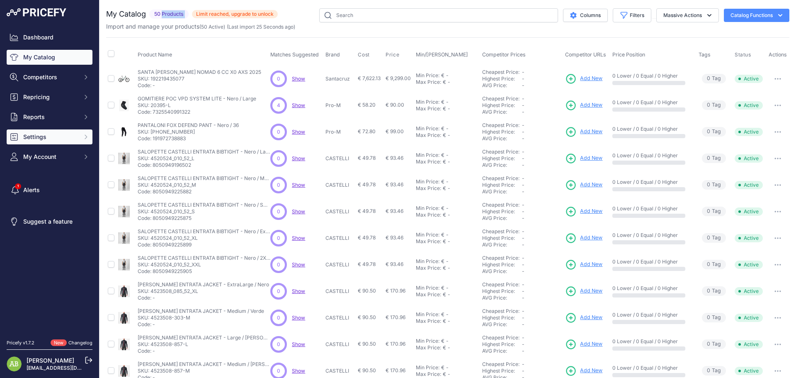
click at [63, 143] on button "Settings" at bounding box center [50, 136] width 86 height 15
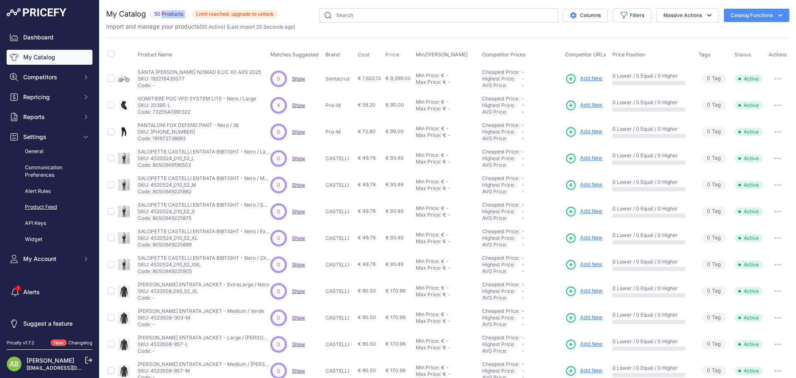
click at [53, 203] on link "Product Feed" at bounding box center [50, 207] width 86 height 15
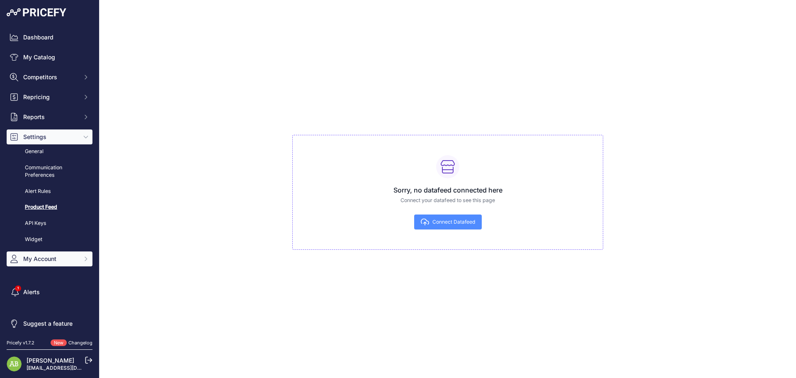
click at [44, 252] on button "My Account" at bounding box center [50, 258] width 86 height 15
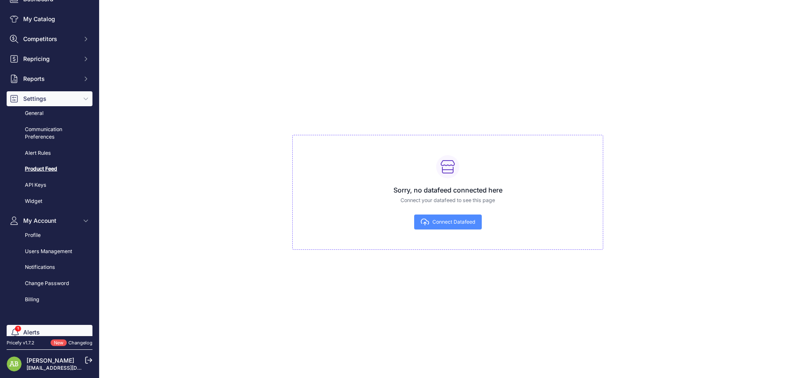
scroll to position [80, 0]
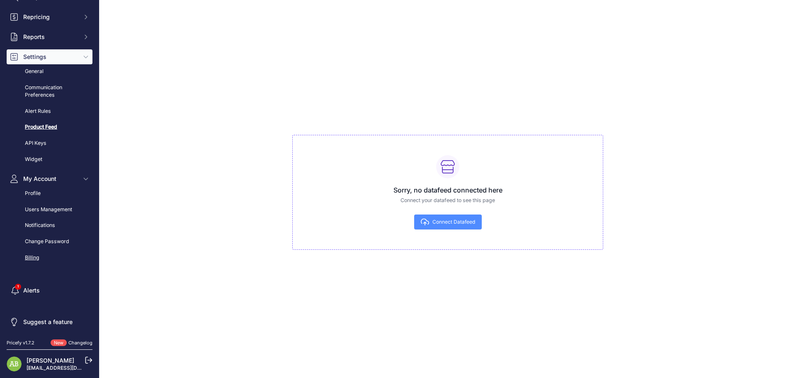
click at [50, 253] on link "Billing" at bounding box center [50, 257] width 86 height 15
click at [51, 244] on link "Change Password" at bounding box center [50, 241] width 86 height 15
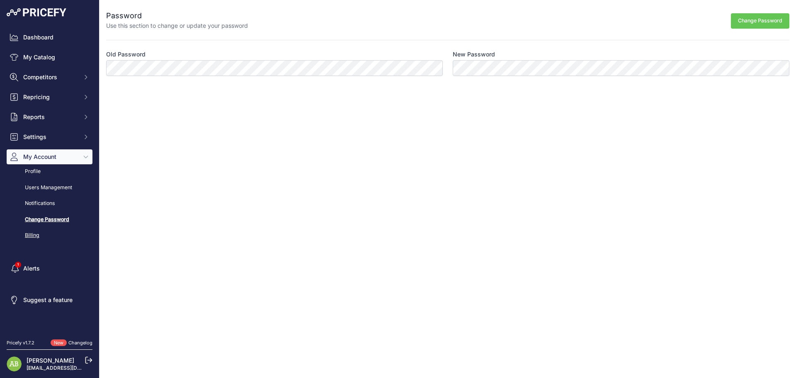
click at [39, 238] on link "Billing" at bounding box center [50, 235] width 86 height 15
click at [36, 238] on link "Billing" at bounding box center [50, 235] width 86 height 15
click at [31, 232] on link "Billing" at bounding box center [50, 235] width 86 height 15
click at [35, 177] on link "Profile" at bounding box center [50, 171] width 86 height 15
click at [41, 187] on link "Users Management" at bounding box center [50, 187] width 86 height 15
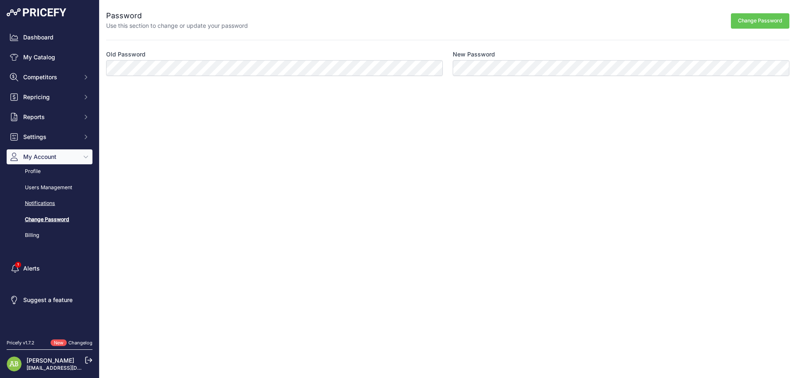
click at [43, 204] on link "Notifications" at bounding box center [50, 203] width 86 height 15
click at [37, 144] on button "Settings" at bounding box center [50, 136] width 86 height 15
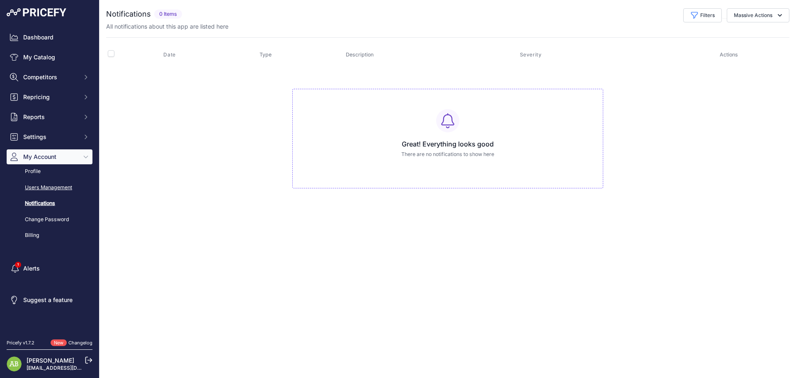
click at [39, 182] on link "Users Management" at bounding box center [50, 187] width 86 height 15
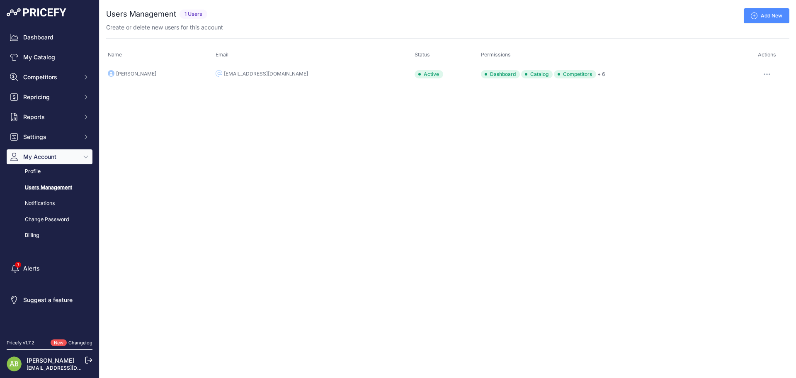
click at [36, 155] on span "My Account" at bounding box center [50, 157] width 54 height 8
click at [34, 155] on span "My Account" at bounding box center [50, 157] width 54 height 8
click at [32, 233] on link "Billing" at bounding box center [50, 235] width 86 height 15
